Goal: Task Accomplishment & Management: Manage account settings

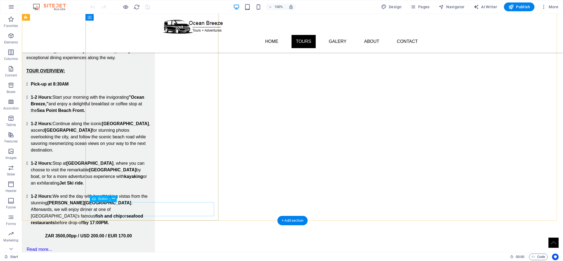
scroll to position [371, 0]
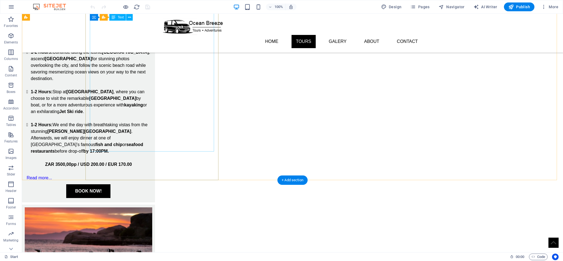
click at [149, 110] on div "Relax on a journey around [GEOGRAPHIC_DATA] with a captivating 8 Hour tour that…" at bounding box center [88, 68] width 124 height 211
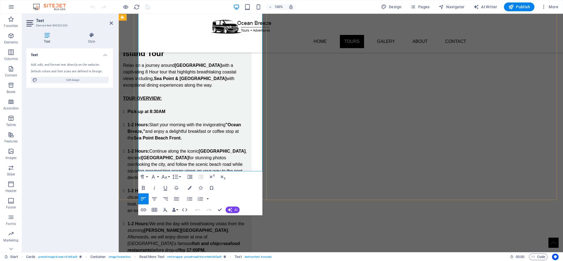
scroll to position [354, 0]
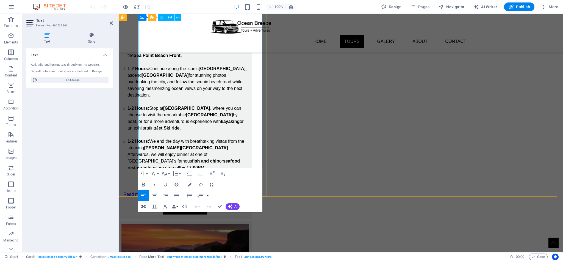
click at [247, 178] on p "ZAR 3500,00pp / USD 200.00 / EUR 170.00" at bounding box center [185, 181] width 124 height 7
drag, startPoint x: 196, startPoint y: 151, endPoint x: 150, endPoint y: 160, distance: 47.4
click at [150, 178] on p "ZAR 3500,00pp / USD 200.00 / EUR 170.00" at bounding box center [185, 181] width 124 height 7
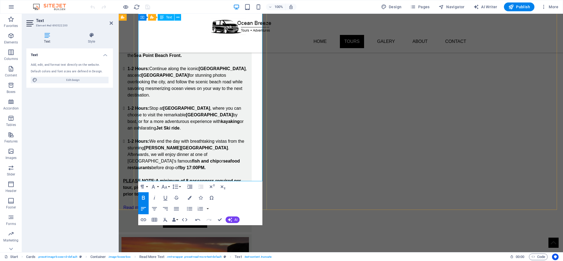
drag, startPoint x: 229, startPoint y: 164, endPoint x: 196, endPoint y: 166, distance: 32.7
click at [196, 178] on strong "PLEASE NOTE: A minimum of 8 passengers required per tour, please Call/WhatsApp …" at bounding box center [183, 187] width 121 height 18
copy strong "[PHONE_NUMBER]"
click at [206, 178] on p "PLEASE NOTE: A minimum of 8 passengers required per tour, please Call/WhatsApp …" at bounding box center [185, 188] width 124 height 20
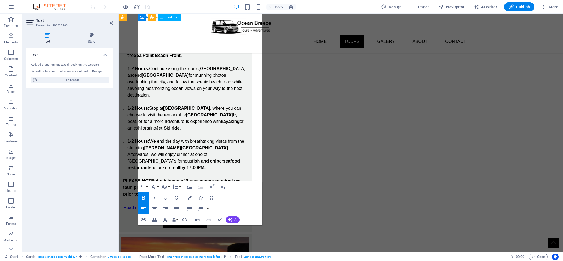
click at [204, 178] on strong "PLEASE NOTE: A minimum of 8 passengers required per tour, please Call/WhatsApp …" at bounding box center [183, 187] width 121 height 18
drag, startPoint x: 197, startPoint y: 164, endPoint x: 220, endPoint y: 165, distance: 22.8
click at [220, 178] on strong "PLEASE NOTE: A minimum of 8 passengers required per tour, please Call/WhatsApp …" at bounding box center [183, 187] width 121 height 18
drag, startPoint x: 197, startPoint y: 164, endPoint x: 229, endPoint y: 163, distance: 31.6
click at [229, 178] on strong "PLEASE NOTE: A minimum of 8 passengers required per tour, please Call/WhatsApp …" at bounding box center [183, 187] width 121 height 18
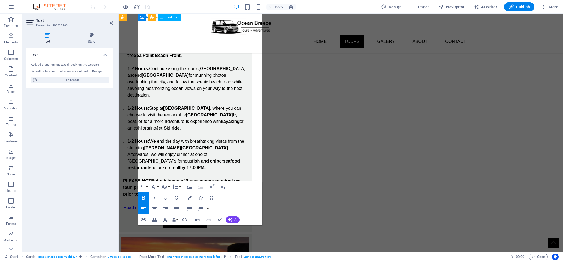
drag, startPoint x: 227, startPoint y: 163, endPoint x: 219, endPoint y: 163, distance: 7.4
click at [219, 178] on strong "PLEASE NOTE: A minimum of 8 passengers required per tour, please Call/WhatsApp …" at bounding box center [183, 187] width 121 height 18
drag, startPoint x: 195, startPoint y: 165, endPoint x: 223, endPoint y: 164, distance: 28.0
click at [223, 178] on strong "PLEASE NOTE: A minimum of 8 passengers required per tour, please Call/WhatsApp …" at bounding box center [183, 187] width 121 height 18
drag, startPoint x: 228, startPoint y: 164, endPoint x: 196, endPoint y: 162, distance: 32.8
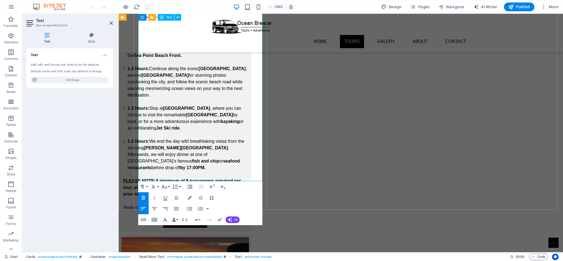
click at [196, 178] on p "PLEASE NOTE: A minimum of 8 passengers required per tour, please Call/WhatsApp …" at bounding box center [185, 188] width 124 height 20
click at [143, 221] on icon "button" at bounding box center [143, 219] width 7 height 7
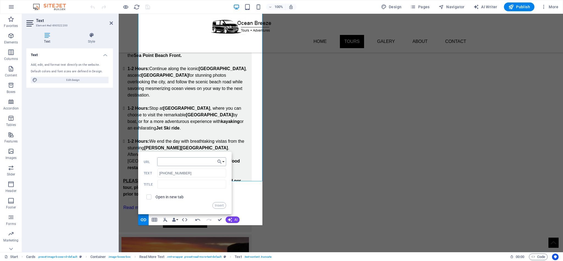
click at [182, 162] on input "URL" at bounding box center [191, 161] width 69 height 9
drag, startPoint x: 190, startPoint y: 171, endPoint x: 141, endPoint y: 166, distance: 49.0
click at [141, 166] on div "Back Choose Link Start (en) Subpage (en) Legal Notice (en) Privacy (en) [GEOGRA…" at bounding box center [184, 183] width 93 height 62
type input "HERE"
click at [170, 198] on label "Open in new tab" at bounding box center [170, 197] width 28 height 4
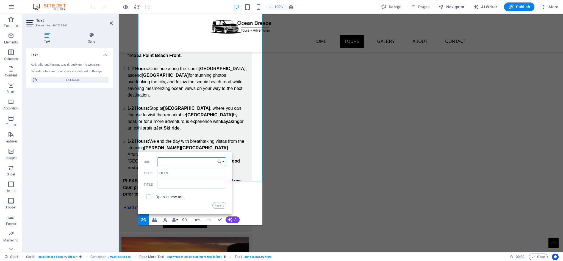
click at [177, 160] on input "URL" at bounding box center [191, 161] width 69 height 9
click at [180, 187] on input "text" at bounding box center [191, 184] width 69 height 9
type input "WhatsApp"
click at [178, 162] on input "URL" at bounding box center [191, 161] width 69 height 9
click at [177, 164] on input "URL" at bounding box center [191, 161] width 69 height 9
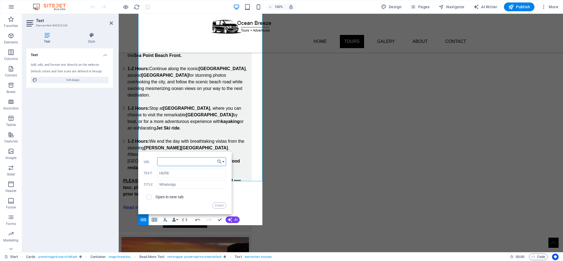
click at [177, 163] on input "URL" at bounding box center [191, 161] width 69 height 9
paste input "[URL][DOMAIN_NAME]"
click at [194, 158] on input "[URL][DOMAIN_NAME]" at bounding box center [191, 161] width 69 height 9
paste input "27 73 704 6007"
click at [192, 160] on input "[URL][DOMAIN_NAME] 73 704 6007" at bounding box center [191, 161] width 69 height 9
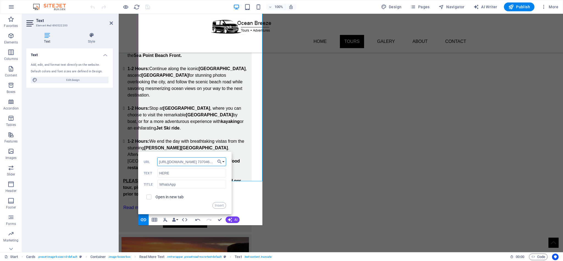
type input "[URL][DOMAIN_NAME]"
click at [196, 162] on input "[URL][DOMAIN_NAME]" at bounding box center [191, 161] width 69 height 9
click at [219, 206] on button "Insert" at bounding box center [219, 205] width 14 height 7
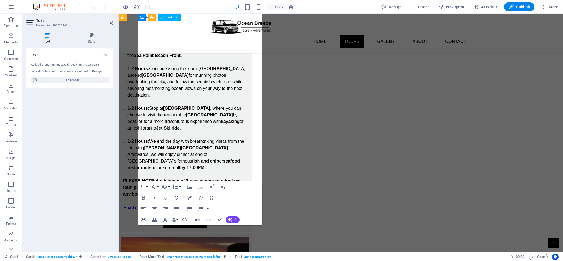
click at [192, 185] on link "HERE" at bounding box center [186, 187] width 12 height 5
click at [224, 178] on p "PLEASE NOTE: A minimum of 8 passengers required per tour, please Call/WhatsApp …" at bounding box center [185, 188] width 124 height 20
click at [192, 185] on link "HERE" at bounding box center [186, 187] width 12 height 5
click at [189, 196] on icon "button" at bounding box center [190, 198] width 4 height 4
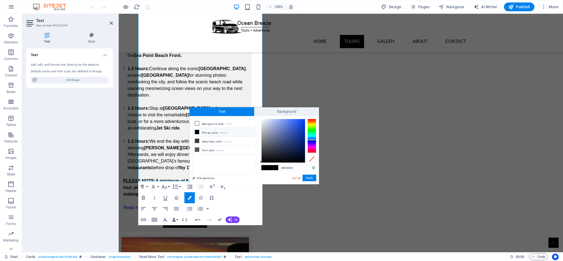
click at [313, 140] on div at bounding box center [311, 136] width 9 height 34
drag, startPoint x: 298, startPoint y: 134, endPoint x: 308, endPoint y: 114, distance: 22.7
click at [308, 114] on div "Text Background less Background color #ffffff Primary color #000000 Secondary c…" at bounding box center [254, 145] width 129 height 77
click at [311, 176] on button "Apply" at bounding box center [310, 177] width 14 height 7
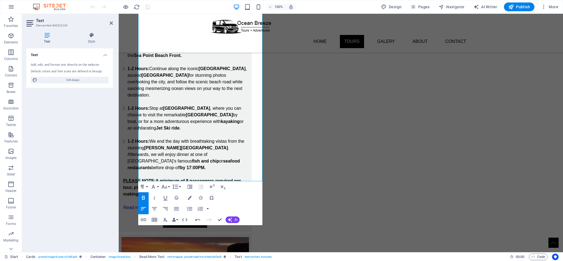
click at [207, 169] on div "Drag here to replace the existing content. Press “Ctrl” if you want to create a…" at bounding box center [341, 133] width 444 height 238
click at [213, 178] on strong "PLEASE NOTE: A minimum of 8 passengers required per tour, please Call/WhatsApp …" at bounding box center [182, 187] width 118 height 18
click at [192, 185] on link "HERE" at bounding box center [186, 187] width 12 height 5
click at [190, 196] on icon "button" at bounding box center [190, 198] width 4 height 4
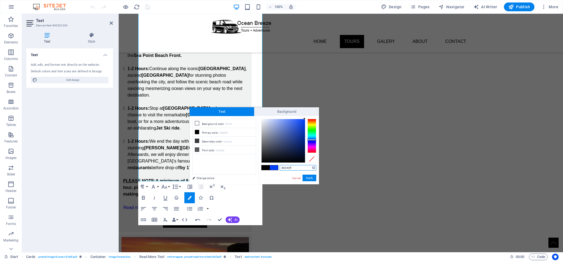
drag, startPoint x: 293, startPoint y: 135, endPoint x: 307, endPoint y: 117, distance: 23.9
click at [307, 117] on div "#0040ff Supported formats #0852ed rgb(8, 82, 237) rgba(8, 82, 237, 90%) hsv(221…" at bounding box center [288, 190] width 61 height 148
type input "#0743f4"
click at [303, 121] on div at bounding box center [303, 121] width 2 height 2
click at [311, 178] on button "Apply" at bounding box center [310, 177] width 14 height 7
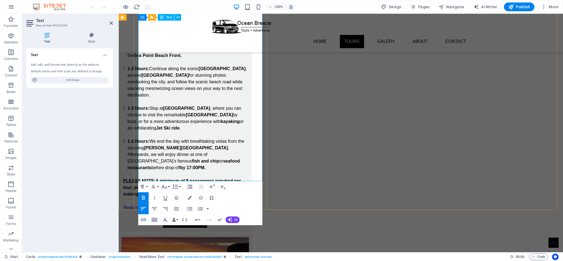
click at [230, 178] on p "PLEASE NOTE: A minimum of 8 passengers required per tour, please Call/WhatsApp …" at bounding box center [185, 188] width 124 height 20
drag, startPoint x: 173, startPoint y: 164, endPoint x: 163, endPoint y: 167, distance: 10.3
click at [163, 178] on strong "PLEASE NOTE: A minimum of 8 passengers required per tour, please Call/WhatsApp …" at bounding box center [182, 187] width 118 height 18
click at [199, 178] on p "PLEASE NOTE: A minimum of 8 passengers required per tour, please click HERE to …" at bounding box center [185, 188] width 124 height 20
click at [145, 178] on strong "PLEASE NOTE: A minimum of 8 passengers required per tour, please click HERE to …" at bounding box center [182, 187] width 118 height 18
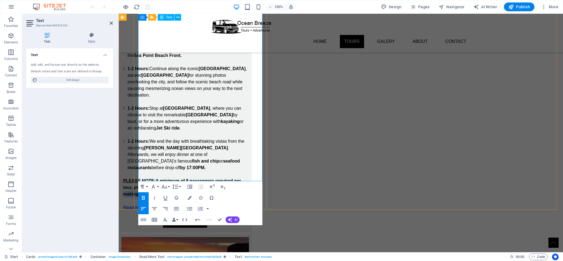
click at [145, 178] on strong "PLEASE NOTE: A minimum of 8 passengers required per tour, please click HERE to …" at bounding box center [182, 187] width 118 height 18
drag, startPoint x: 144, startPoint y: 156, endPoint x: 131, endPoint y: 154, distance: 12.6
click at [164, 178] on strong "PLEASE NOTE: A minimum of 8 passengers required per tour, please click HERE to …" at bounding box center [182, 187] width 118 height 18
drag, startPoint x: 177, startPoint y: 167, endPoint x: 138, endPoint y: 159, distance: 39.5
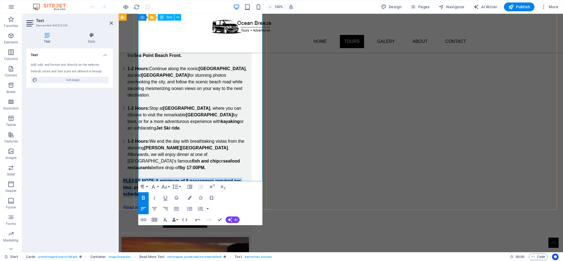
click at [138, 178] on p "PLEASE NOTE: A minimum of 8 passengers required per tour, please click HERE to …" at bounding box center [185, 188] width 124 height 20
click at [171, 185] on span "HERE" at bounding box center [165, 187] width 12 height 5
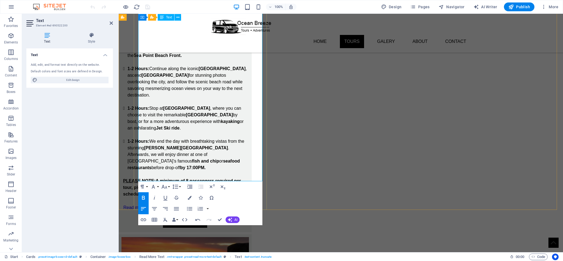
click at [171, 185] on span "HERE" at bounding box center [165, 187] width 12 height 5
click at [192, 149] on icon "button" at bounding box center [192, 151] width 7 height 7
click at [171, 185] on span "HERE" at bounding box center [165, 187] width 12 height 5
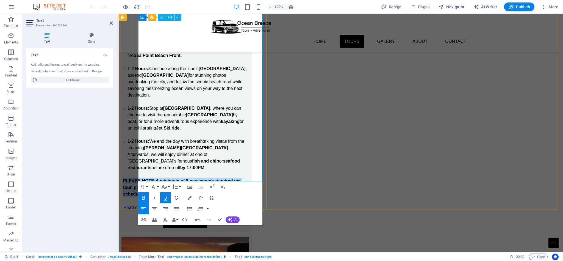
click at [171, 185] on span "HERE" at bounding box center [165, 187] width 12 height 5
drag, startPoint x: 194, startPoint y: 170, endPoint x: 138, endPoint y: 156, distance: 57.8
click at [138, 156] on div "Relax on a journey around [GEOGRAPHIC_DATA] with a captivating 8 Hour tour that…" at bounding box center [185, 104] width 133 height 255
copy strong "PLEASE NOTE: A minimum of 8 passengers required per tour, please click HERE to …"
click at [164, 178] on strong "PLEASE NOTE: A minimum of 8 passengers required per tour, please click HERE to …" at bounding box center [182, 187] width 118 height 18
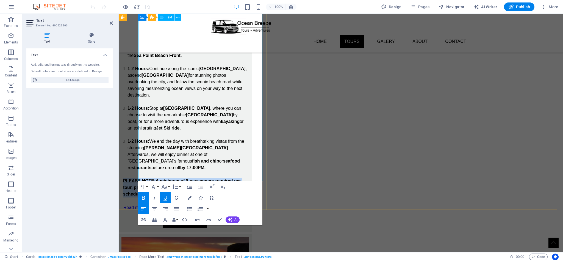
click at [172, 178] on p "PLEASE NOTE: A minimum of 8 passengers required per tour, please click HERE to …" at bounding box center [185, 188] width 124 height 20
click at [171, 178] on strong "PLEASE NOTE: A minimum of 8 passengers required per tour, please click HERE to …" at bounding box center [182, 187] width 118 height 18
drag, startPoint x: 170, startPoint y: 158, endPoint x: 141, endPoint y: 159, distance: 28.9
click at [141, 178] on strong "PLEASE NOTE: A minimum of 8 passengers required per tour, please click HERE to …" at bounding box center [182, 187] width 118 height 18
click at [156, 178] on strong "LEASE NOTE:" at bounding box center [141, 180] width 30 height 5
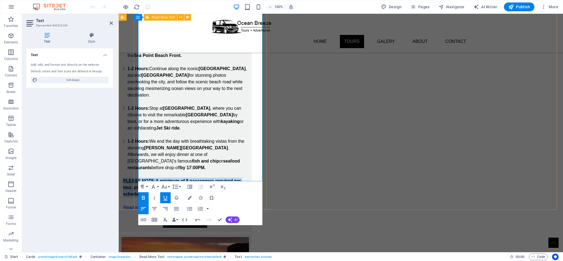
drag, startPoint x: 202, startPoint y: 174, endPoint x: 136, endPoint y: 158, distance: 68.0
click at [136, 158] on div "Relax on a journey around [GEOGRAPHIC_DATA] with a captivating 8 Hour tour that…" at bounding box center [185, 104] width 133 height 255
copy p "P LEASE NOTE: A minimum of 8 passengers required per tour, please click HERE to…"
click at [203, 197] on p at bounding box center [185, 200] width 124 height 7
drag, startPoint x: 192, startPoint y: 171, endPoint x: 137, endPoint y: 154, distance: 57.8
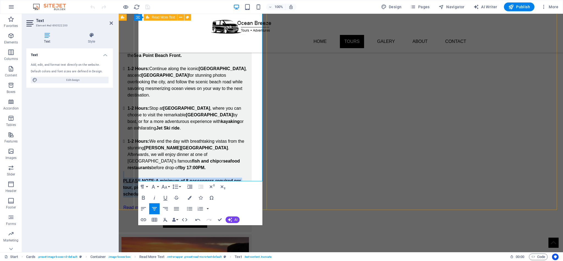
click at [137, 154] on div "Relax on a journey around [GEOGRAPHIC_DATA] with a captivating 8 Hour tour that…" at bounding box center [185, 104] width 133 height 255
copy div "P LEASE NOTE: A minimum of 8 passengers required per tour, please click HERE to…"
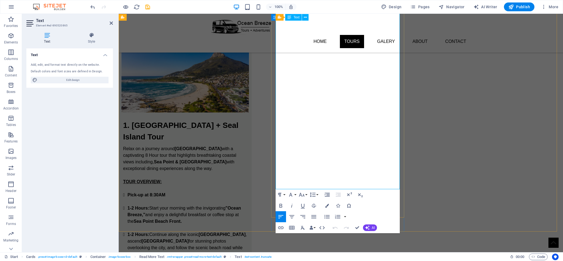
scroll to position [354, 0]
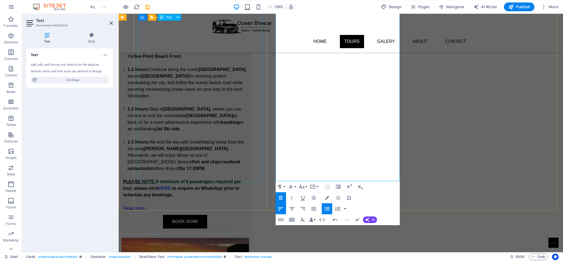
click at [229, 152] on div "Relax on a journey around [GEOGRAPHIC_DATA] with a captivating 8 Hour tour that…" at bounding box center [185, 92] width 124 height 224
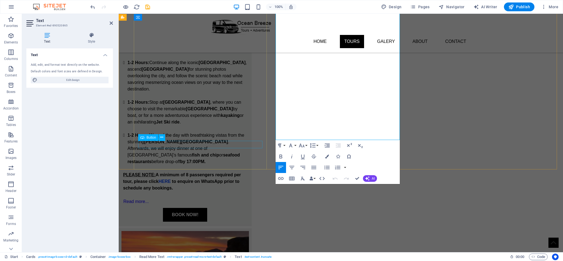
scroll to position [395, 0]
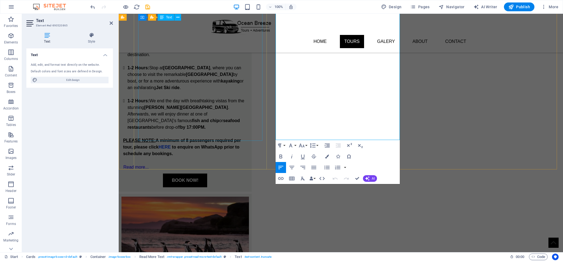
click at [223, 121] on div "Relax on a journey around [GEOGRAPHIC_DATA] with a captivating 8 Hour tour that…" at bounding box center [185, 51] width 124 height 224
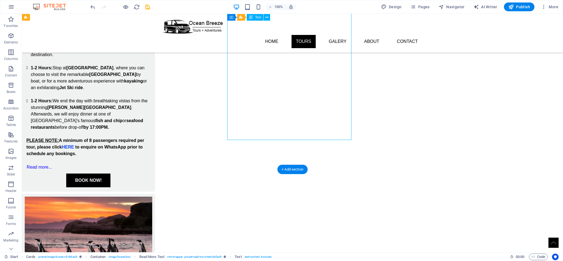
drag, startPoint x: 131, startPoint y: 110, endPoint x: 134, endPoint y: 112, distance: 3.8
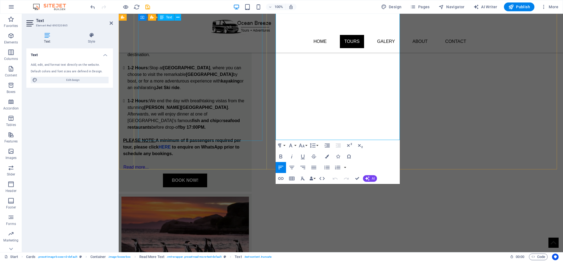
click at [223, 110] on div "Relax on a journey around [GEOGRAPHIC_DATA] with a captivating 8 Hour tour that…" at bounding box center [185, 51] width 124 height 224
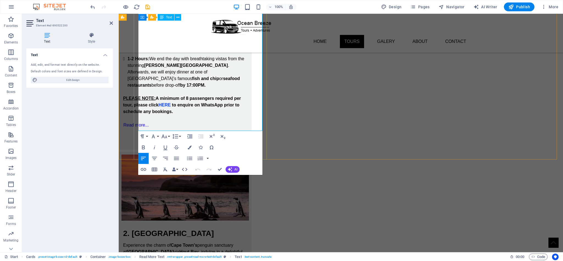
scroll to position [396, 0]
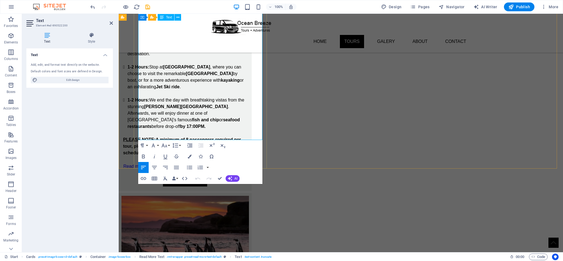
click at [247, 104] on li "1-2 Hours: We end the day with breathtaking vistas from the stunning [PERSON_NA…" at bounding box center [188, 113] width 120 height 33
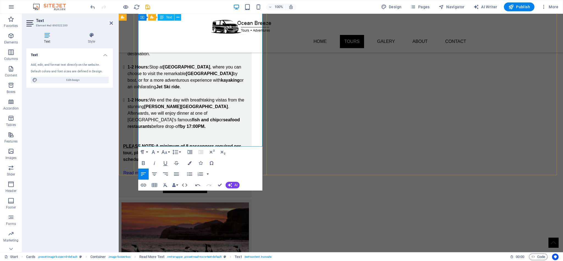
click at [225, 136] on p "​" at bounding box center [185, 139] width 124 height 7
click at [220, 136] on p "​" at bounding box center [185, 139] width 124 height 7
click at [201, 130] on p at bounding box center [185, 133] width 124 height 7
click at [181, 130] on p at bounding box center [185, 133] width 124 height 7
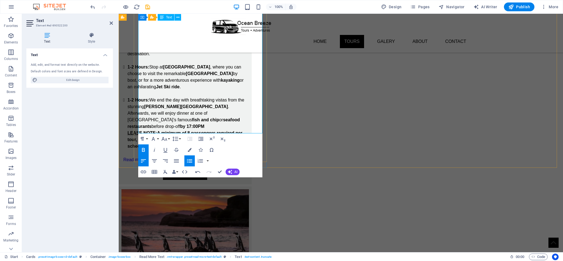
click at [142, 109] on ul "1-2 Hours: We end the day with breathtaking vistas from the stunning [PERSON_NA…" at bounding box center [185, 123] width 124 height 53
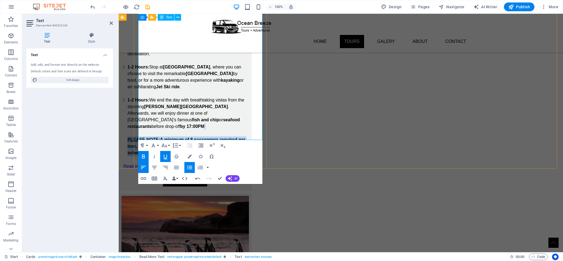
drag, startPoint x: 241, startPoint y: 105, endPoint x: 247, endPoint y: 133, distance: 28.8
click at [247, 133] on li "1-2 Hours: We end the day with breathtaking vistas from the stunning [PERSON_NA…" at bounding box center [188, 126] width 120 height 59
copy li "PLEASE NOTE: A minimum of 8 passengers required per tour, please click HERE to …"
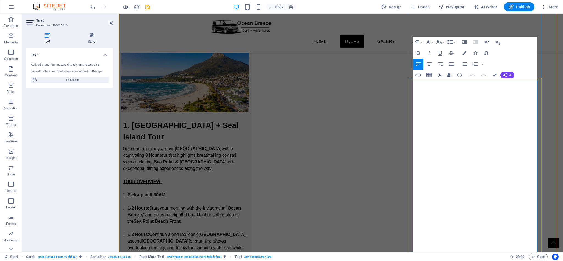
scroll to position [395, 0]
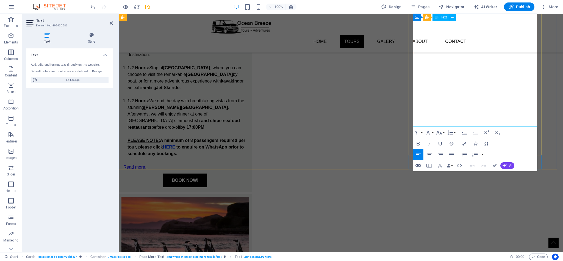
drag, startPoint x: 507, startPoint y: 104, endPoint x: 527, endPoint y: 121, distance: 25.5
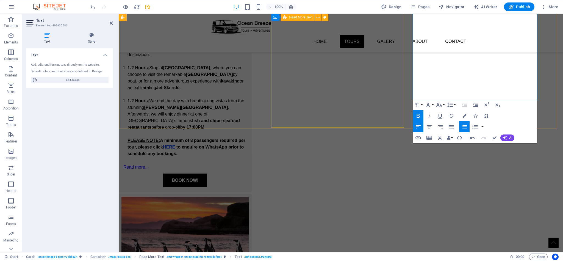
scroll to position [477, 0]
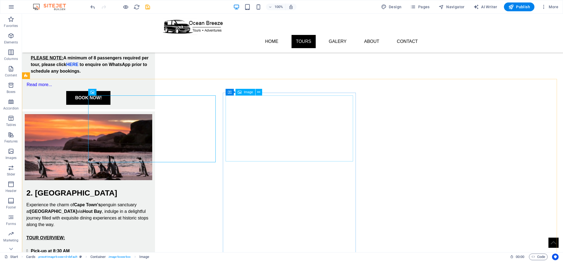
scroll to position [601, 0]
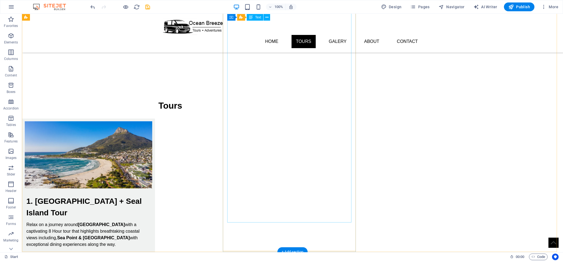
scroll to position [24, 0]
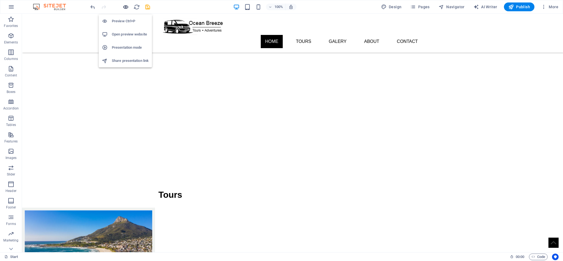
click at [123, 7] on icon "button" at bounding box center [126, 7] width 6 height 6
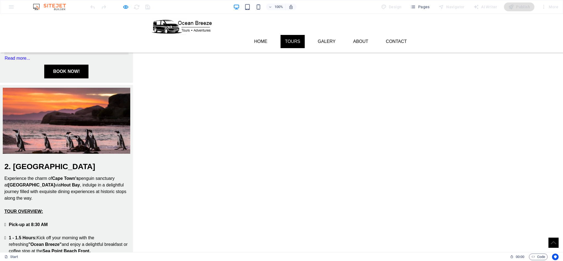
scroll to position [436, 0]
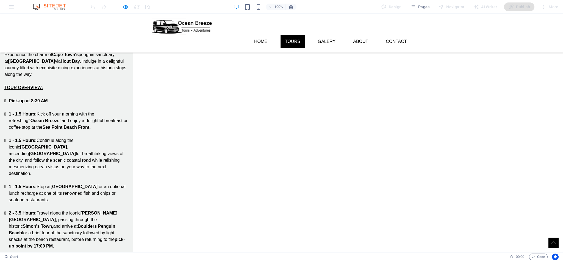
click at [56, 261] on span "HERE" at bounding box center [50, 265] width 12 height 5
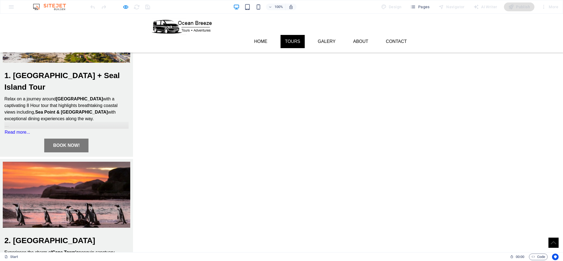
scroll to position [230, 0]
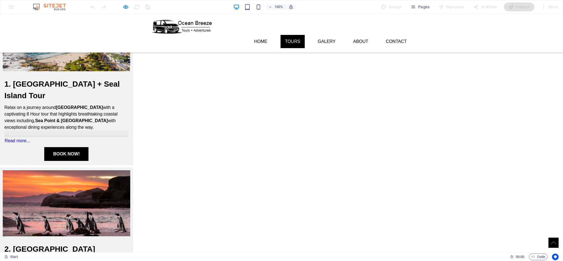
click at [30, 137] on link "Read more..." at bounding box center [17, 140] width 26 height 7
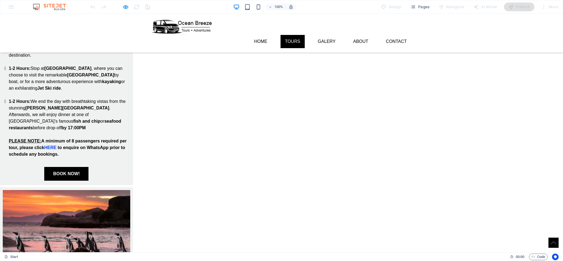
scroll to position [436, 0]
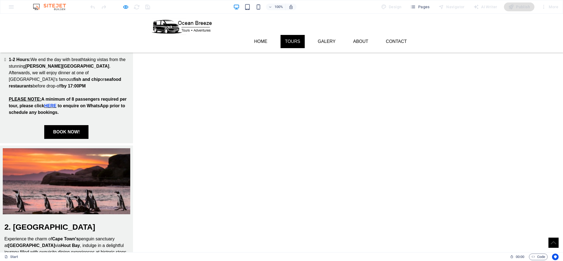
click at [56, 103] on span "HERE" at bounding box center [50, 105] width 12 height 5
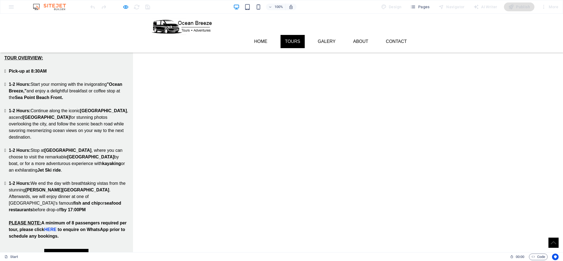
scroll to position [271, 0]
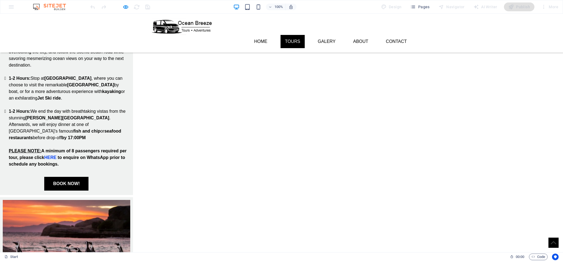
scroll to position [436, 0]
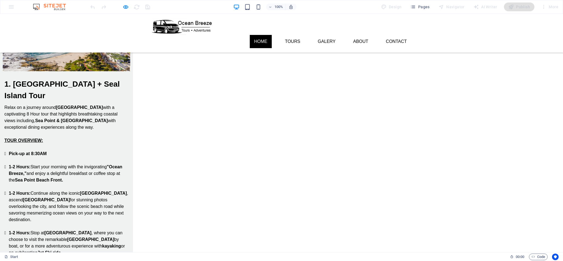
scroll to position [0, 0]
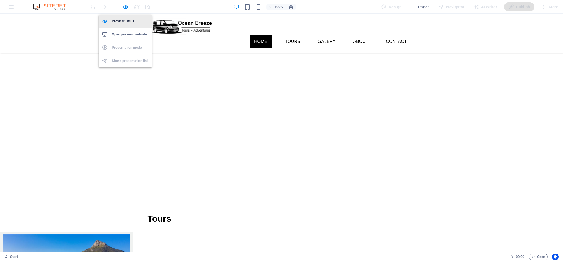
click at [124, 4] on icon "button" at bounding box center [126, 7] width 6 height 6
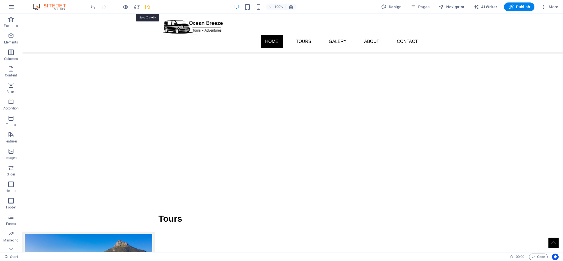
click at [146, 5] on icon "save" at bounding box center [148, 7] width 6 height 6
checkbox input "false"
click at [518, 9] on span "Publish" at bounding box center [519, 6] width 22 height 5
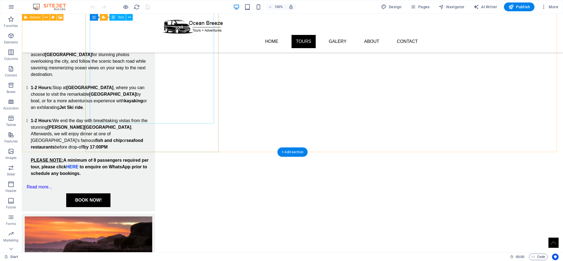
scroll to position [412, 0]
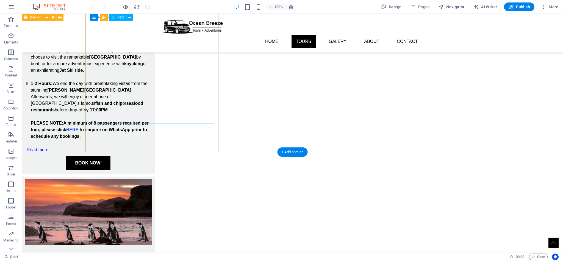
click at [135, 114] on div "Relax on a journey around Cape Town with a captivating 8 Hour tour that highlig…" at bounding box center [88, 34] width 124 height 224
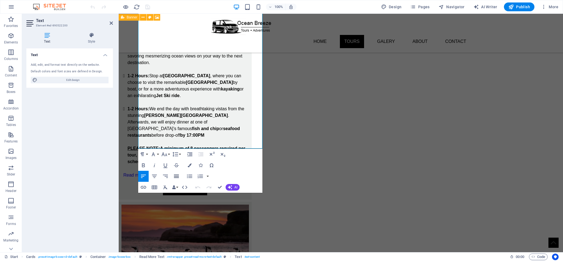
scroll to position [396, 0]
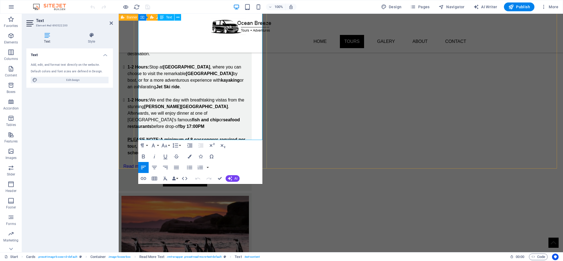
drag, startPoint x: 176, startPoint y: 127, endPoint x: 373, endPoint y: 171, distance: 201.7
click at [176, 137] on strong "A minimum of 8 passengers required per tour, please click HERE to enquire on Wh…" at bounding box center [187, 146] width 118 height 18
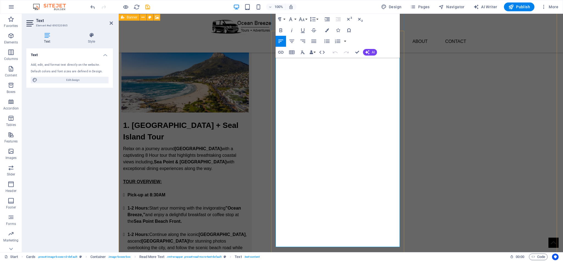
scroll to position [312, 0]
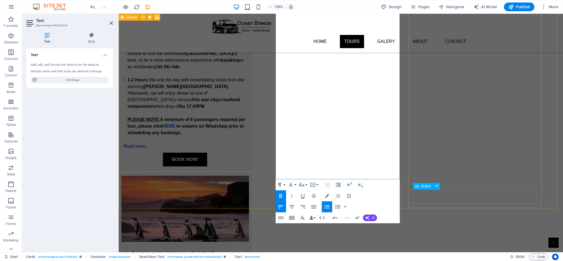
scroll to position [436, 0]
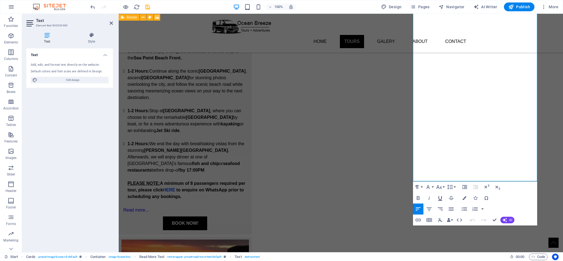
scroll to position [354, 0]
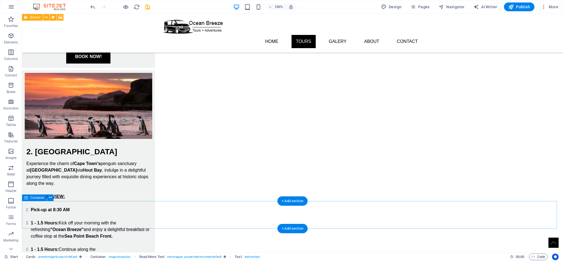
scroll to position [642, 0]
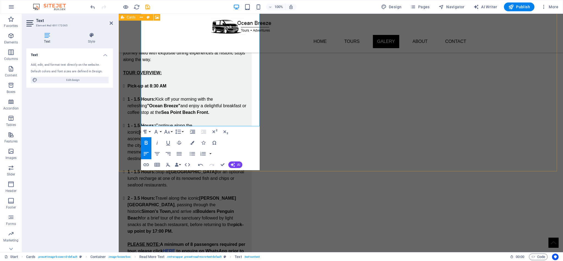
scroll to position [725, 0]
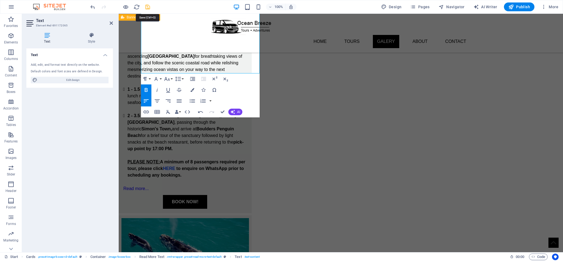
click at [149, 7] on icon "save" at bounding box center [148, 7] width 6 height 6
checkbox input "false"
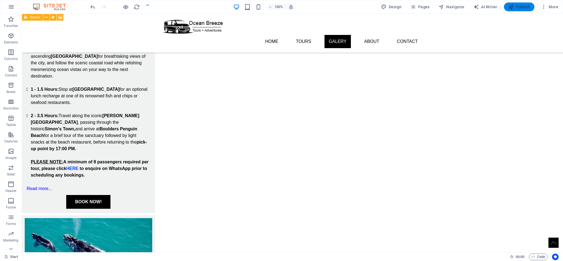
click at [521, 7] on span "Publish" at bounding box center [519, 6] width 22 height 5
